Goal: Information Seeking & Learning: Learn about a topic

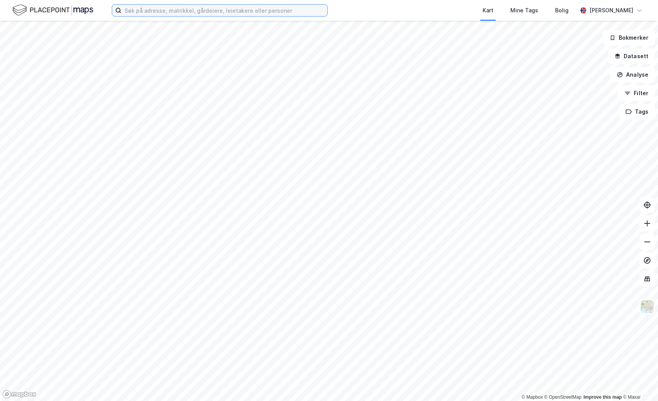
click at [155, 10] on input at bounding box center [224, 11] width 206 height 12
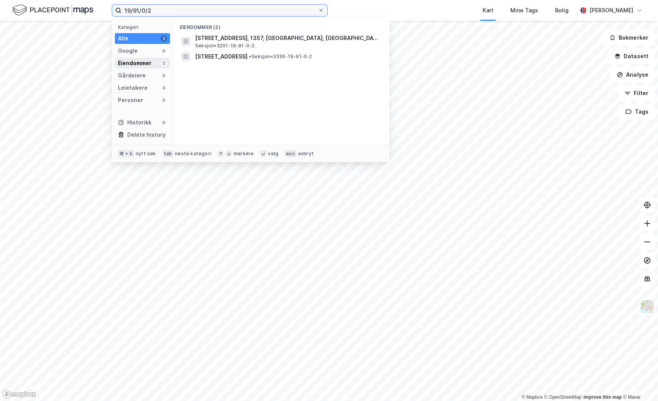
type input "19/91/0/2"
click at [130, 65] on div "Eiendommer" at bounding box center [135, 63] width 34 height 9
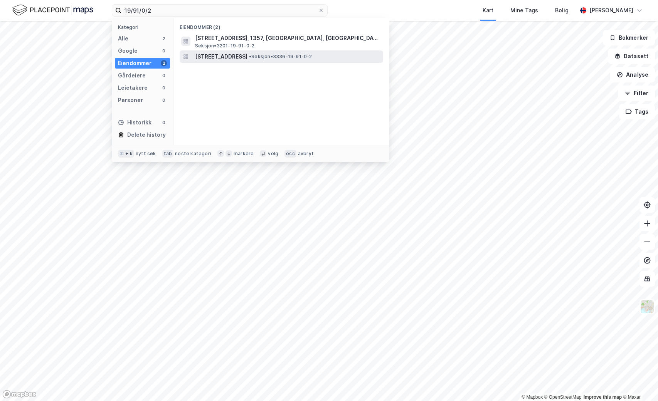
click at [236, 58] on span "[STREET_ADDRESS]" at bounding box center [221, 56] width 52 height 9
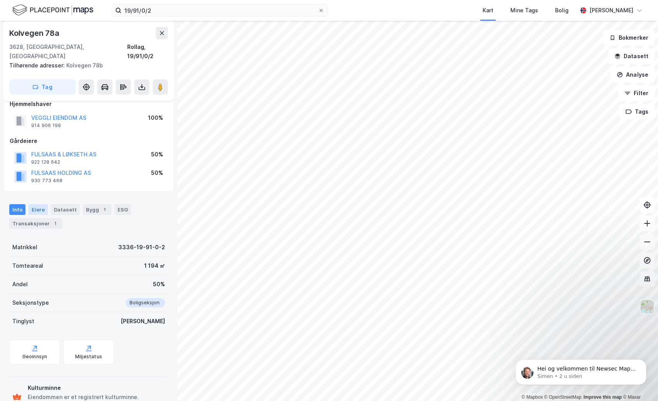
scroll to position [68, 0]
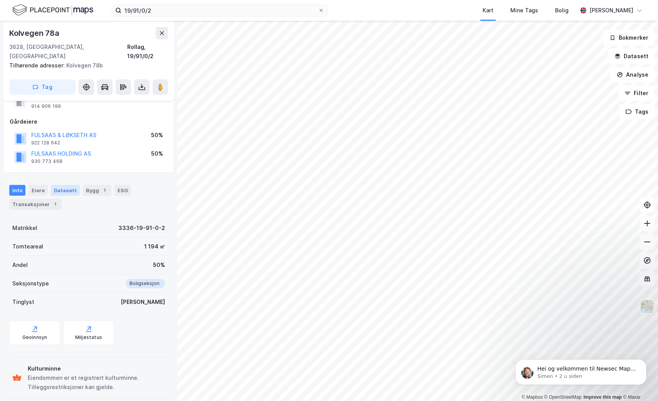
click at [64, 185] on div "Datasett" at bounding box center [65, 190] width 29 height 11
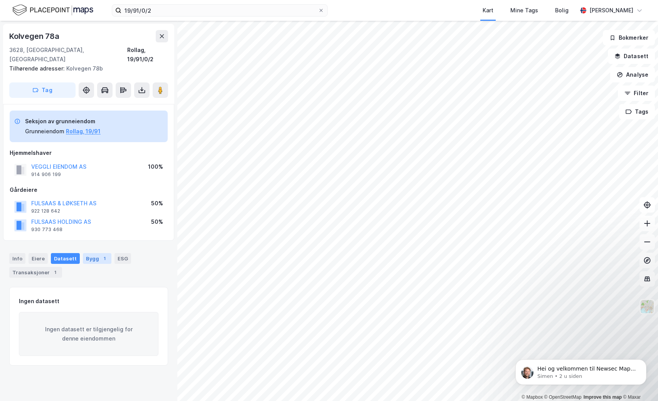
click at [101, 255] on div "1" at bounding box center [105, 259] width 8 height 8
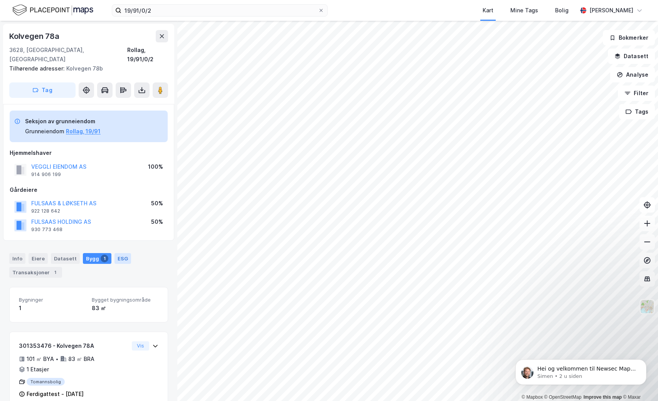
click at [121, 253] on div "ESG" at bounding box center [122, 258] width 17 height 11
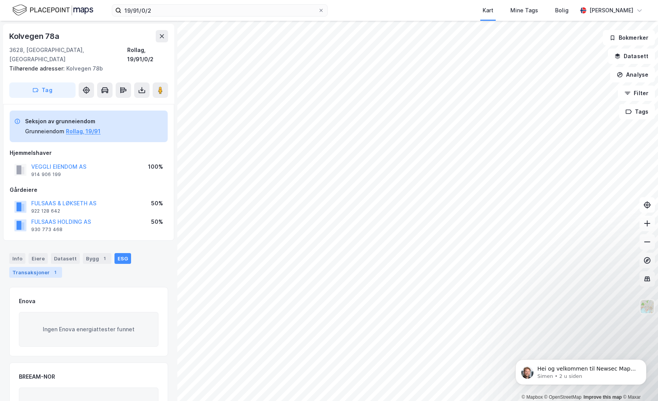
click at [42, 267] on div "Transaksjoner 1" at bounding box center [35, 272] width 53 height 11
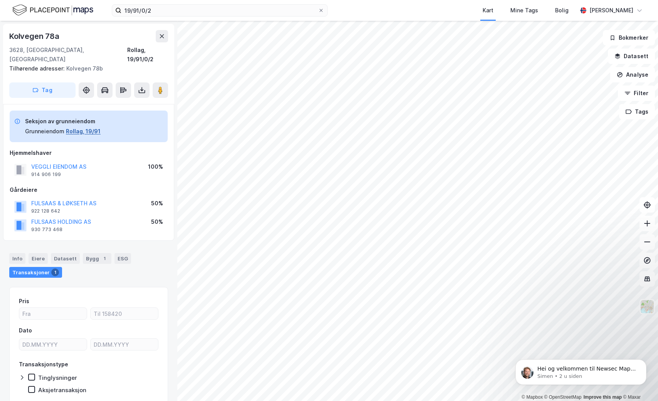
click at [83, 127] on button "Rollag, 19/91" at bounding box center [83, 131] width 35 height 9
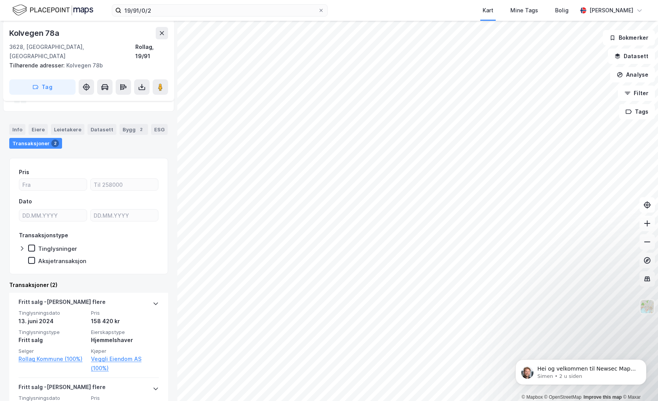
scroll to position [249, 0]
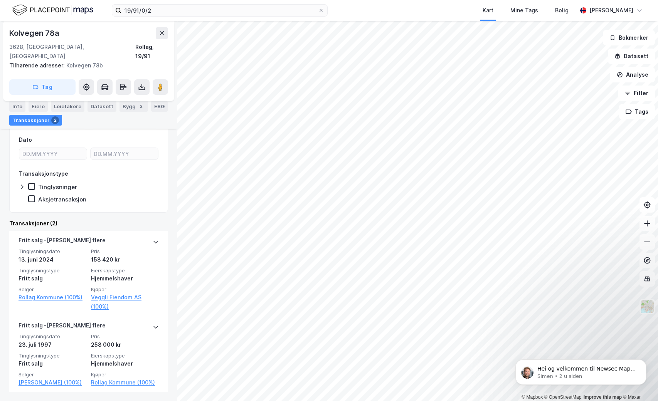
click at [22, 184] on icon at bounding box center [22, 187] width 6 height 6
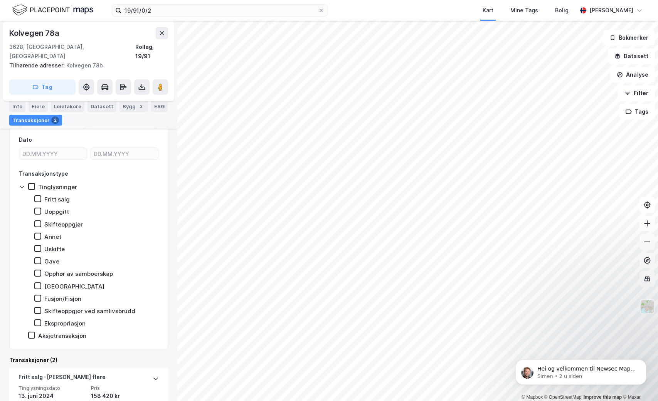
click at [23, 184] on icon at bounding box center [22, 187] width 6 height 6
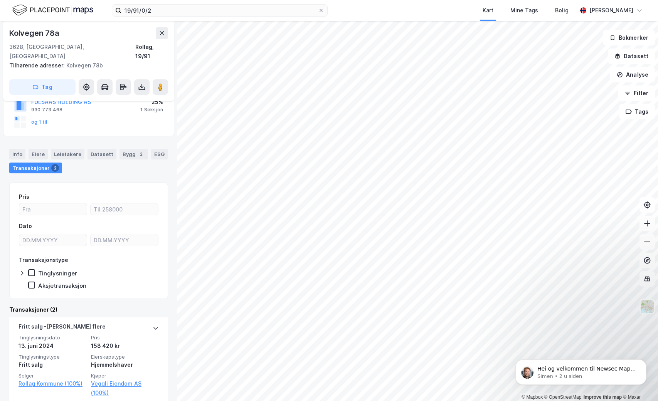
scroll to position [138, 0]
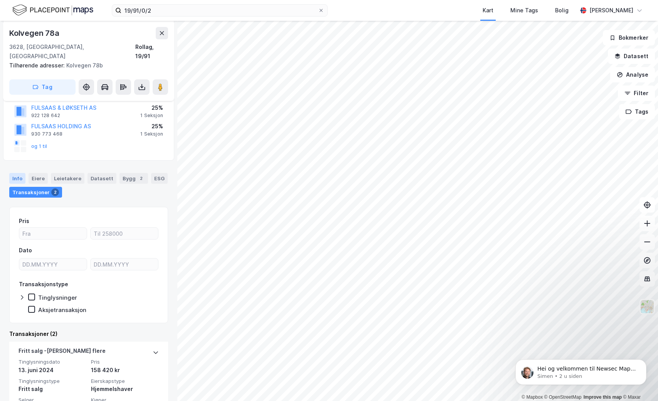
click at [20, 173] on div "Info" at bounding box center [17, 178] width 16 height 11
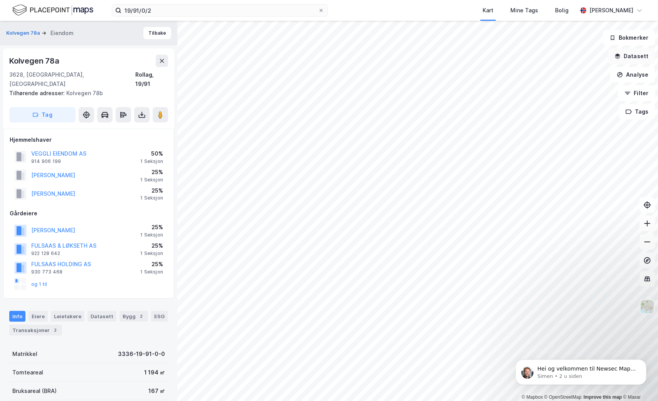
click at [633, 59] on button "Datasett" at bounding box center [631, 56] width 47 height 15
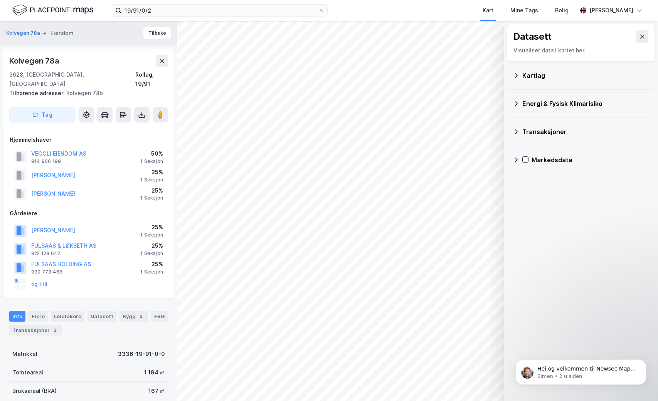
click at [515, 159] on icon at bounding box center [516, 160] width 6 height 6
click at [107, 70] on div "3628, [GEOGRAPHIC_DATA], Buskerud Rollag, 19/91" at bounding box center [88, 79] width 159 height 18
click at [115, 72] on div "3628, [GEOGRAPHIC_DATA], Buskerud Rollag, 19/91" at bounding box center [88, 79] width 159 height 18
click at [25, 36] on button "Kolvegen 78a" at bounding box center [23, 33] width 35 height 8
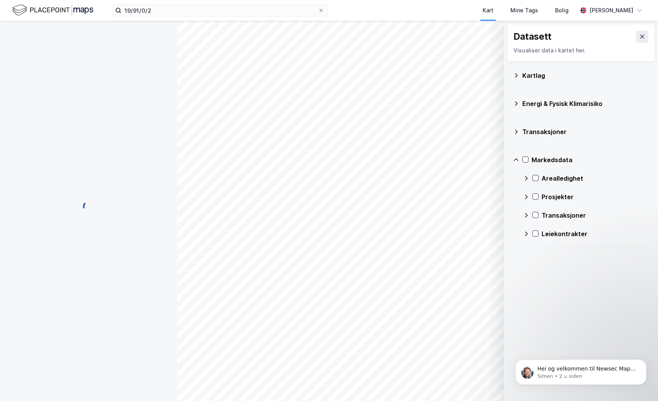
scroll to position [2, 0]
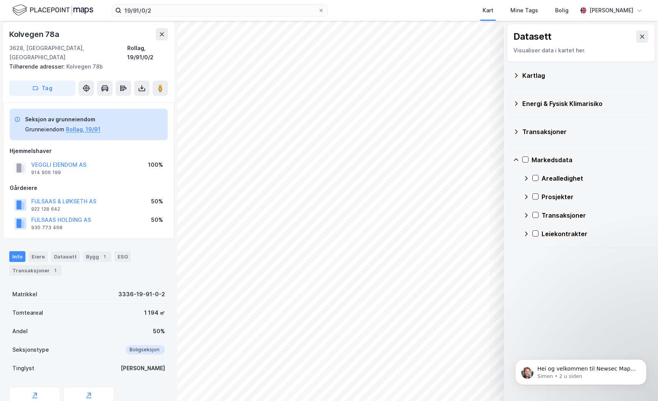
click at [16, 116] on icon at bounding box center [17, 119] width 6 height 6
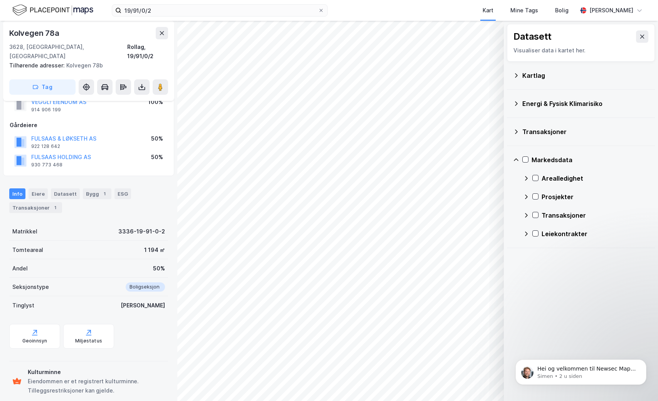
scroll to position [68, 0]
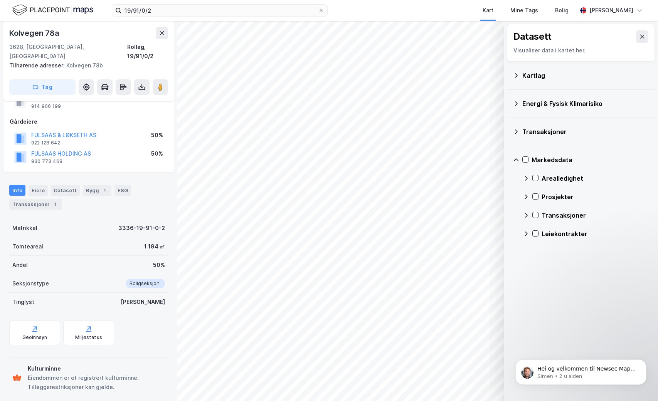
click at [21, 297] on div "Tinglyst" at bounding box center [23, 301] width 22 height 9
click at [20, 223] on div "Matrikkel" at bounding box center [24, 227] width 25 height 9
click at [148, 223] on div "3336-19-91-0-2" at bounding box center [141, 227] width 47 height 9
click at [151, 223] on div "3336-19-91-0-2" at bounding box center [141, 227] width 47 height 9
click at [33, 185] on div "Eiere" at bounding box center [38, 190] width 19 height 11
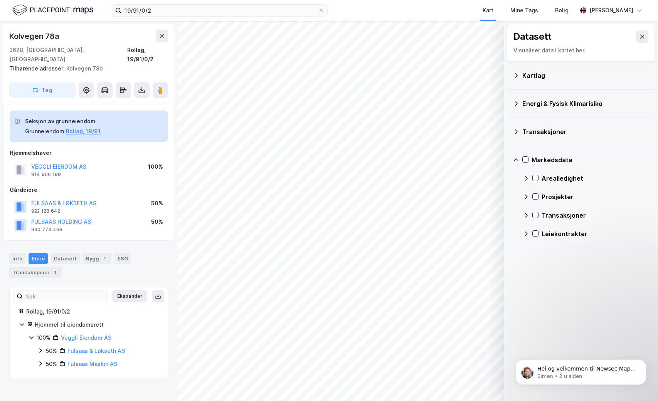
click at [71, 320] on div "Hjemmel til eiendomsrett" at bounding box center [97, 324] width 124 height 9
click at [20, 309] on icon at bounding box center [21, 311] width 5 height 5
click at [518, 127] on div "Transaksjoner" at bounding box center [581, 132] width 136 height 18
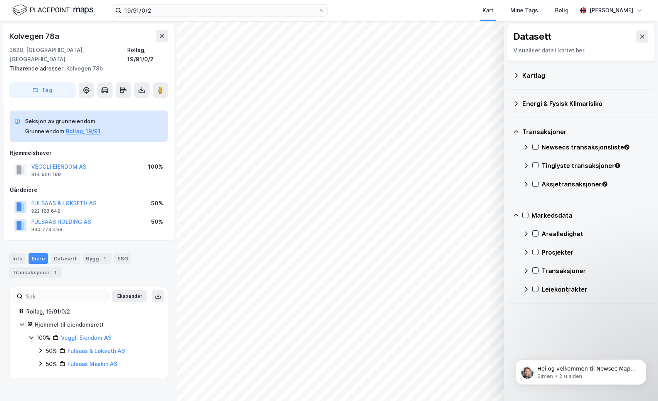
click at [517, 104] on icon at bounding box center [516, 104] width 6 height 6
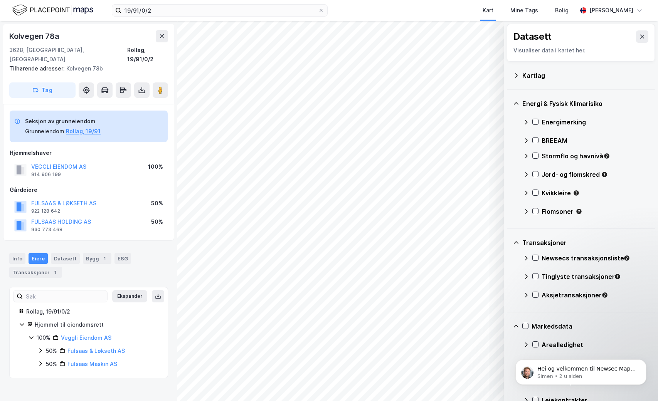
click at [516, 73] on icon at bounding box center [516, 75] width 6 height 6
